Goal: Information Seeking & Learning: Learn about a topic

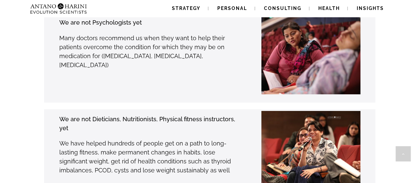
scroll to position [1273, 0]
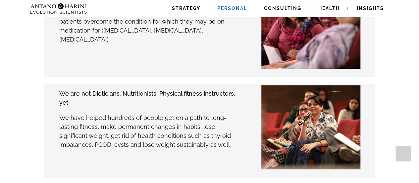
click at [229, 7] on span "Personal" at bounding box center [232, 8] width 30 height 5
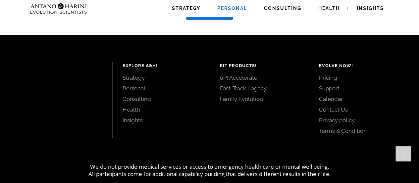
scroll to position [832, 0]
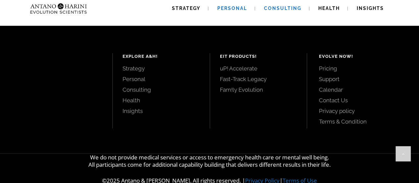
click at [276, 4] on link "Consulting" at bounding box center [282, 8] width 53 height 17
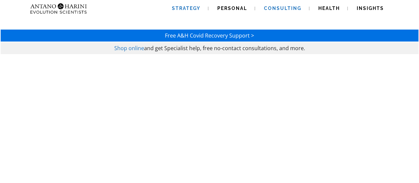
click at [189, 8] on span "Strategy" at bounding box center [186, 8] width 29 height 5
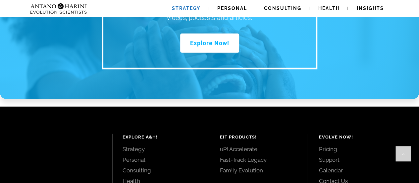
scroll to position [1021, 0]
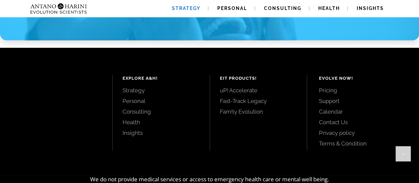
click at [325, 87] on link "Pricing" at bounding box center [362, 90] width 86 height 7
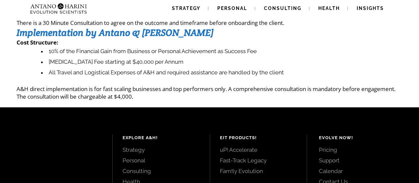
scroll to position [119, 0]
